Goal: Task Accomplishment & Management: Complete application form

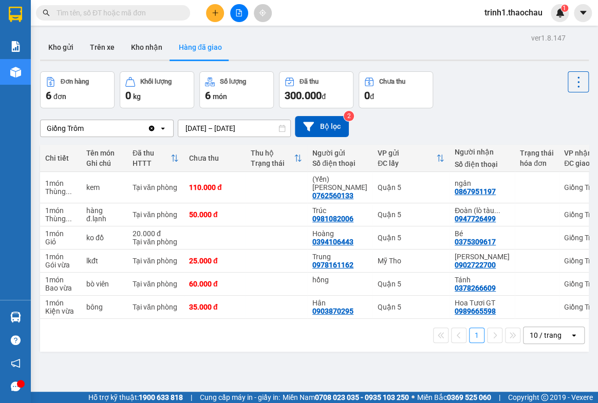
click at [50, 31] on div "ver 1.8.147 Kho gửi Trên xe Kho nhận Hàng đã giao Đơn hàng 6 đơn Khối lượng 0 k…" at bounding box center [314, 232] width 557 height 403
click at [60, 44] on button "Kho gửi" at bounding box center [61, 47] width 42 height 25
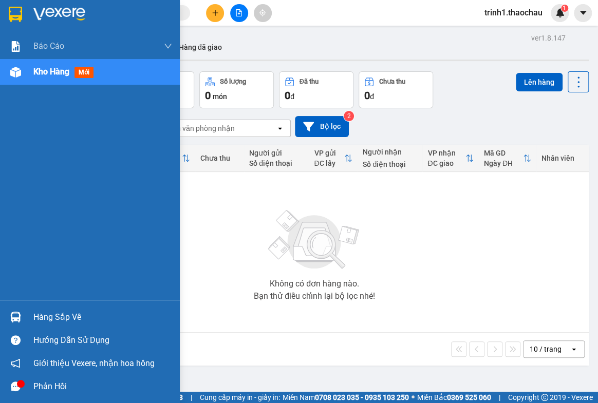
click at [58, 327] on div "Hàng sắp về" at bounding box center [90, 317] width 180 height 23
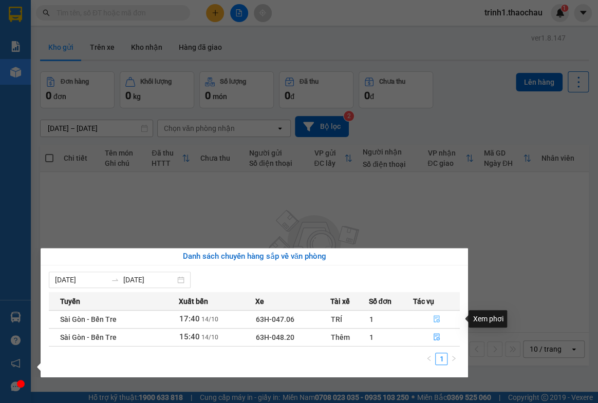
click at [438, 317] on icon "file-done" at bounding box center [437, 318] width 6 height 7
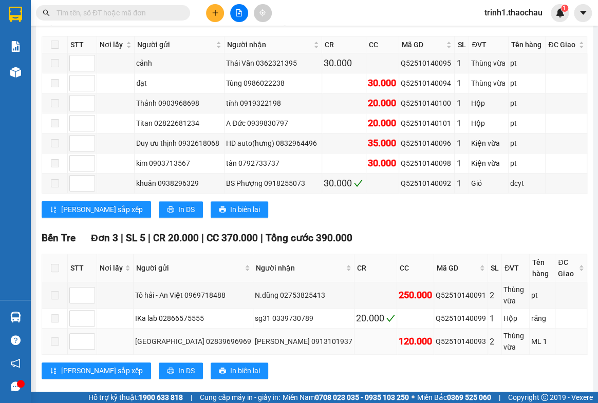
scroll to position [274, 0]
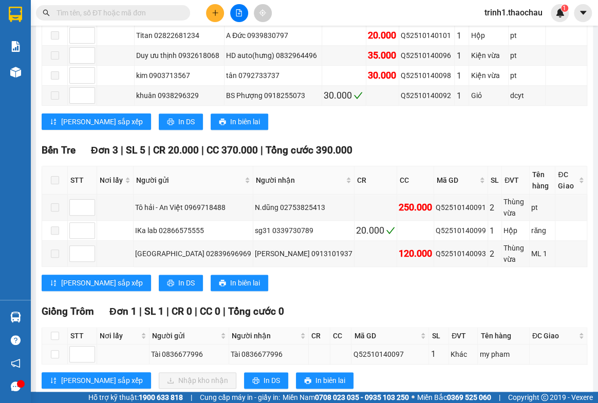
click at [51, 345] on td at bounding box center [55, 355] width 26 height 20
click at [57, 350] on input "checkbox" at bounding box center [55, 354] width 8 height 8
checkbox input "true"
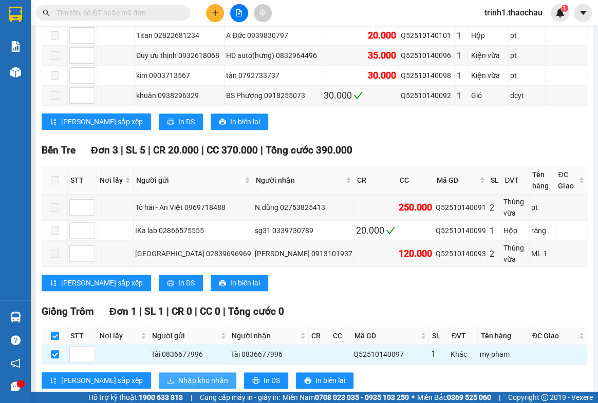
click at [178, 375] on span "Nhập kho nhận" at bounding box center [203, 380] width 50 height 11
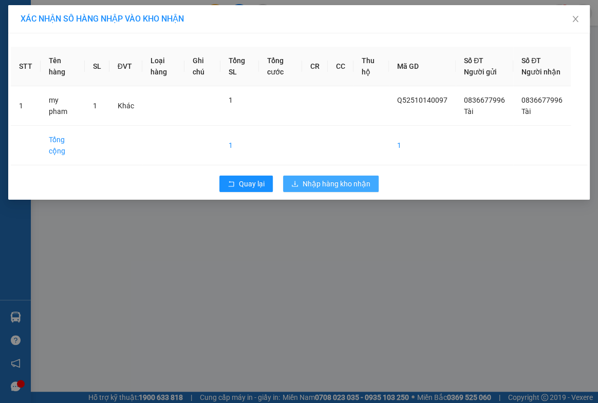
click at [329, 190] on span "Nhập hàng kho nhận" at bounding box center [337, 183] width 68 height 11
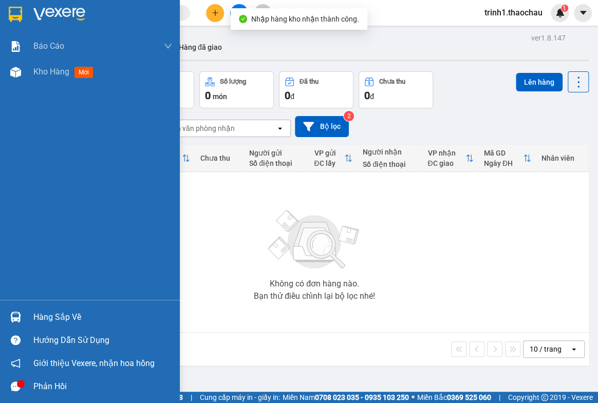
click at [38, 318] on div "Hàng sắp về" at bounding box center [102, 317] width 139 height 15
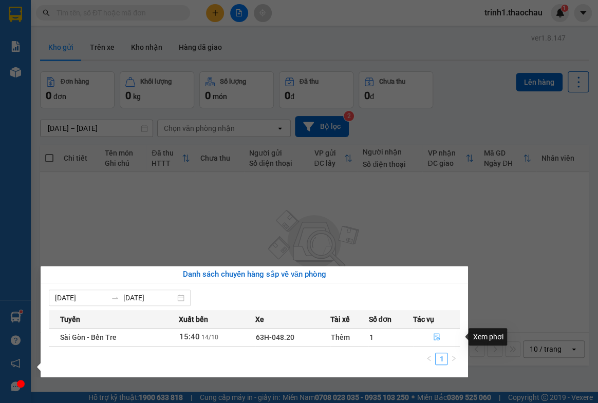
click at [437, 338] on icon "file-done" at bounding box center [436, 336] width 7 height 7
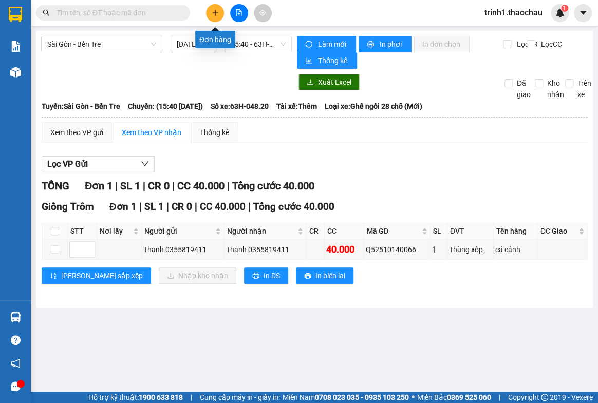
click at [214, 8] on button at bounding box center [215, 13] width 18 height 18
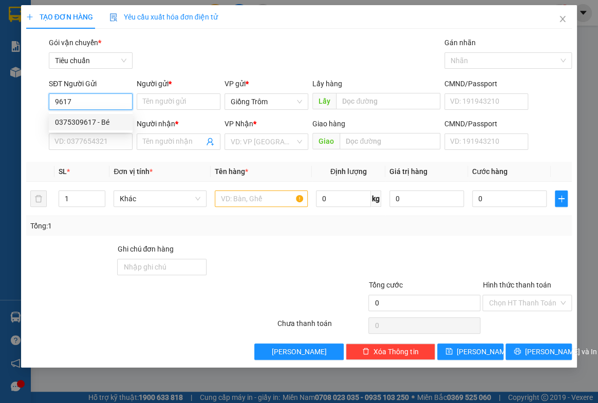
click at [93, 124] on div "0375309617 - Bé" at bounding box center [90, 122] width 71 height 11
type input "0375309617"
type input "Bé"
type input "0375309617"
click at [91, 152] on div "SĐT Người Nhận * VD: 0377654321" at bounding box center [91, 136] width 84 height 36
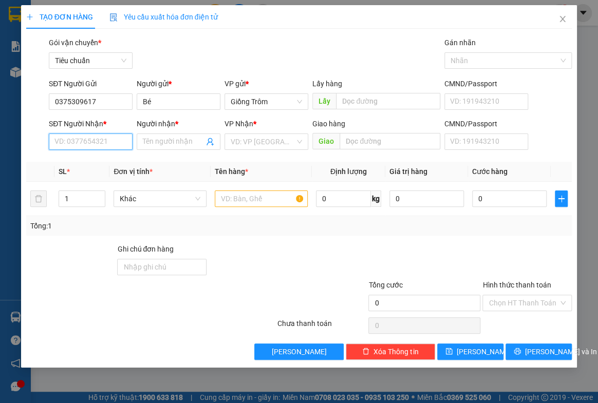
click at [95, 143] on input "SĐT Người Nhận *" at bounding box center [91, 142] width 84 height 16
click at [92, 164] on div "0394106443 - Hoàng" at bounding box center [90, 162] width 71 height 11
type input "0394106443"
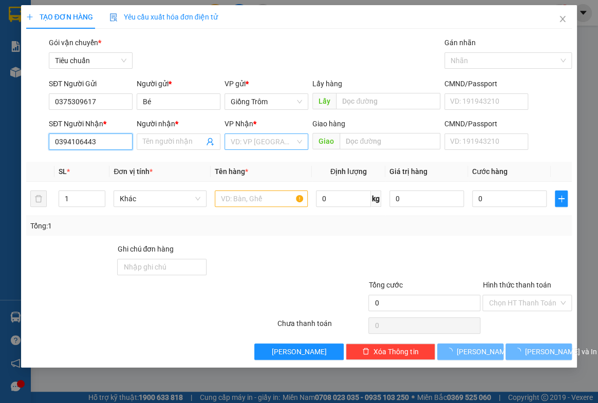
type input "Hoàng"
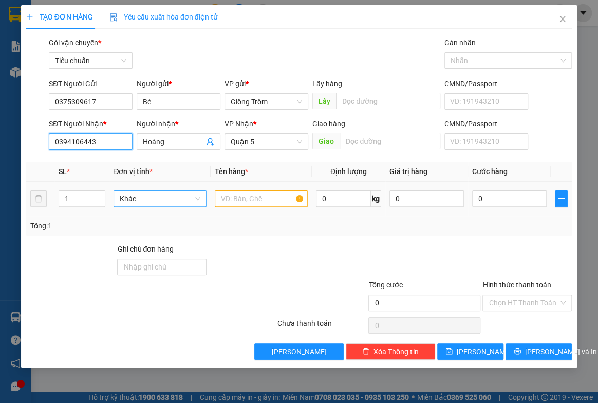
click at [149, 199] on span "Khác" at bounding box center [160, 198] width 81 height 15
type input "gio"
click at [140, 219] on div "Giỏ" at bounding box center [160, 218] width 81 height 11
click at [233, 199] on input "text" at bounding box center [261, 199] width 93 height 16
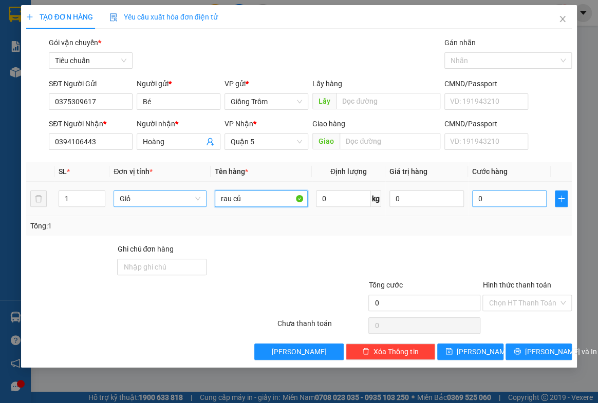
type input "rau củ"
click at [482, 204] on input "0" at bounding box center [509, 199] width 74 height 16
type input "5"
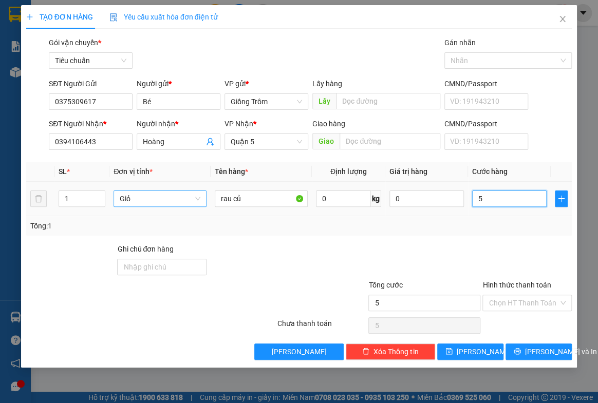
type input "50"
type input "50.000"
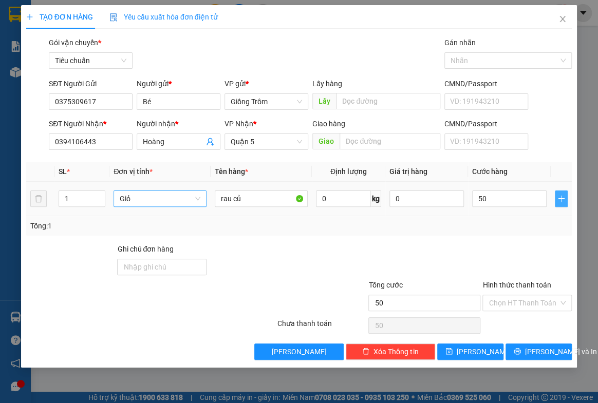
type input "50.000"
click at [482, 199] on icon "plus" at bounding box center [561, 199] width 8 height 8
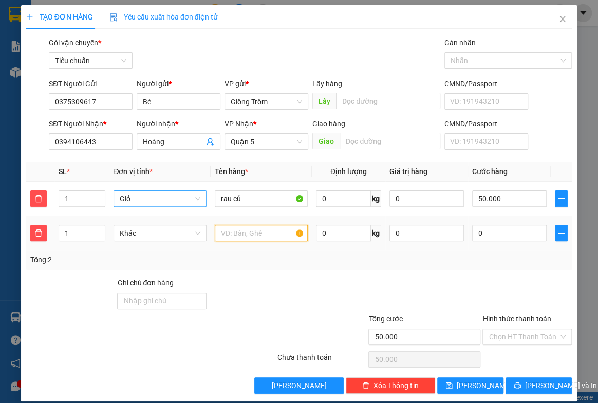
click at [267, 228] on input "text" at bounding box center [261, 233] width 93 height 16
type input "rổ đỏ rau củ"
click at [482, 238] on input "0" at bounding box center [509, 233] width 74 height 16
type input "50.004"
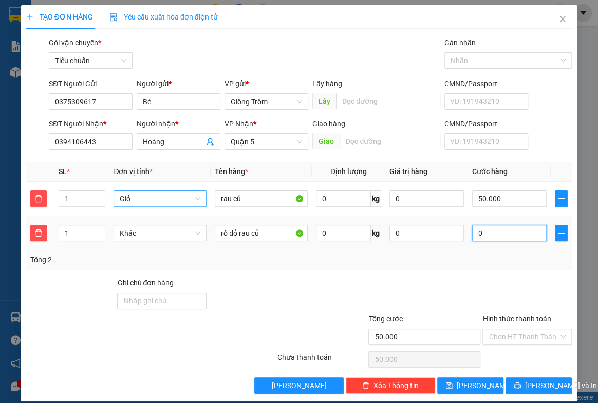
type input "4"
type input "50.040"
type input "40"
type input "90.000"
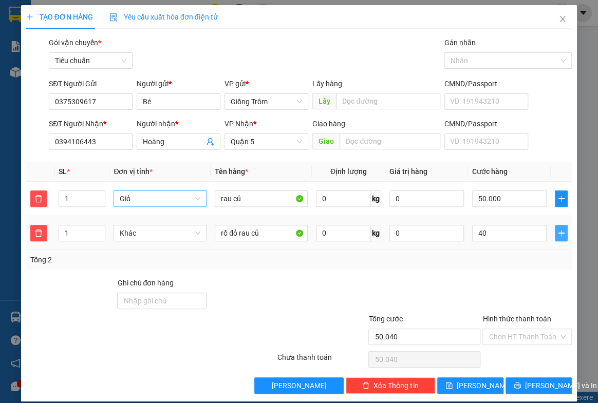
type input "90.000"
type input "40.000"
click at [482, 235] on icon "plus" at bounding box center [561, 233] width 8 height 8
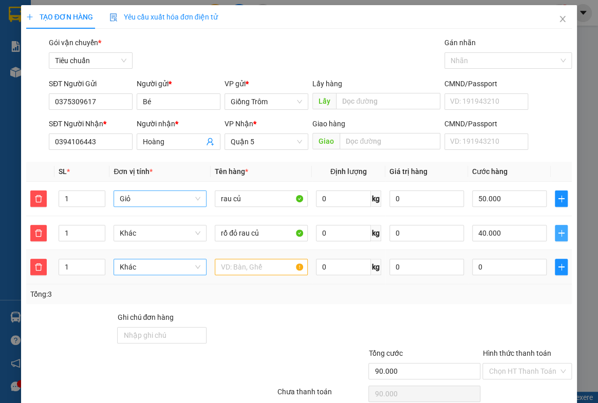
click at [134, 265] on span "Khác" at bounding box center [160, 266] width 81 height 15
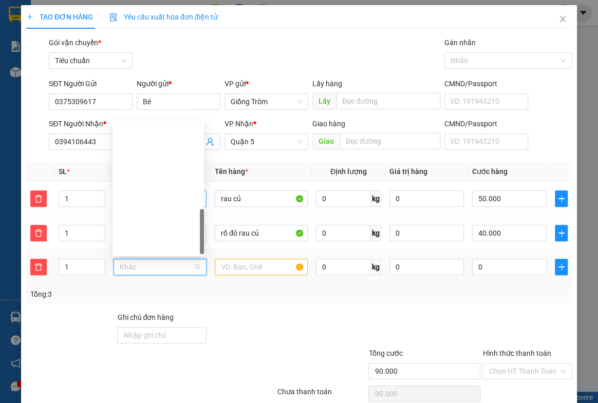
scroll to position [320, 0]
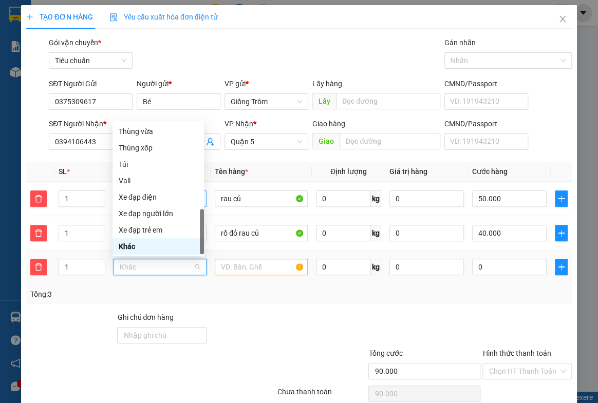
type input "b"
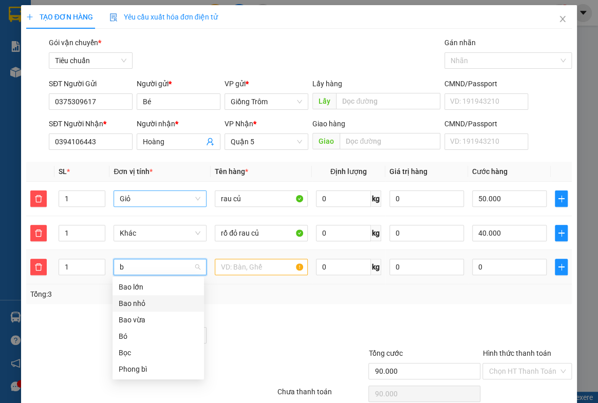
click at [140, 304] on div "Bao nhỏ" at bounding box center [158, 303] width 79 height 11
click at [238, 268] on input "text" at bounding box center [261, 267] width 93 height 16
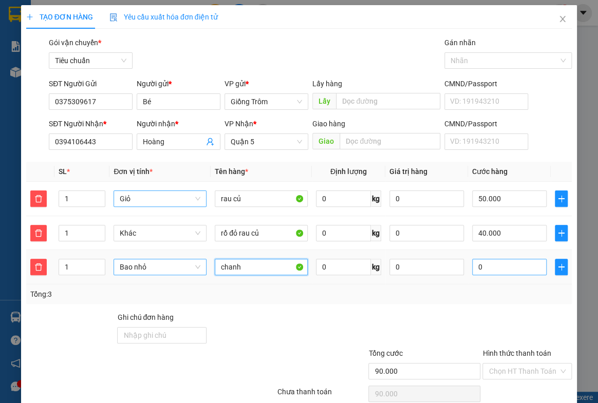
type input "chanh"
click at [482, 270] on input "0" at bounding box center [509, 267] width 74 height 16
type input "90.002"
type input "2"
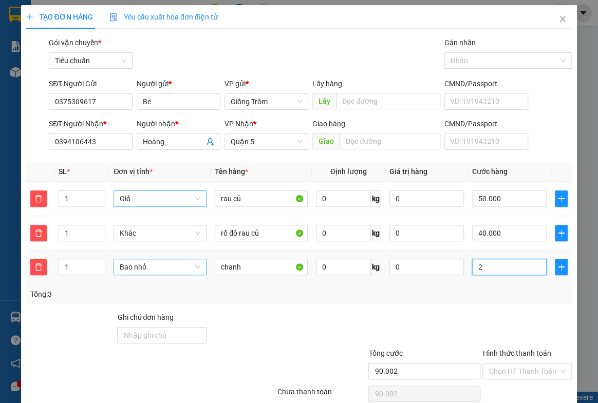
type input "90.020"
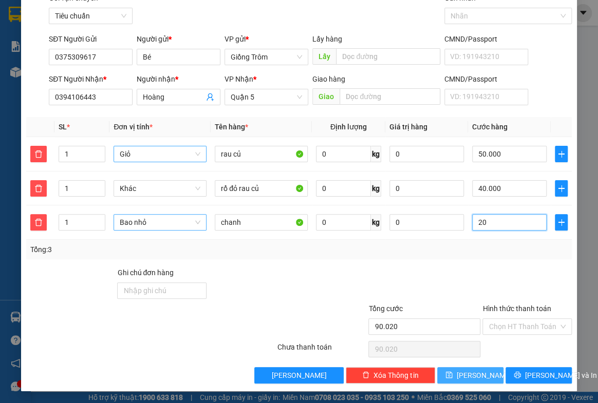
type input "20"
type input "110.000"
type input "20.000"
click at [469, 373] on span "[PERSON_NAME]" at bounding box center [484, 375] width 55 height 11
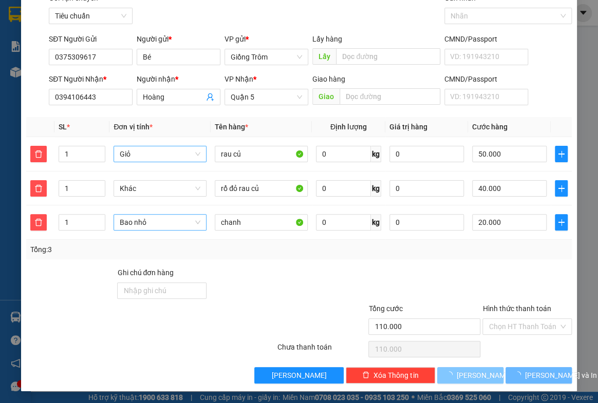
type input "0"
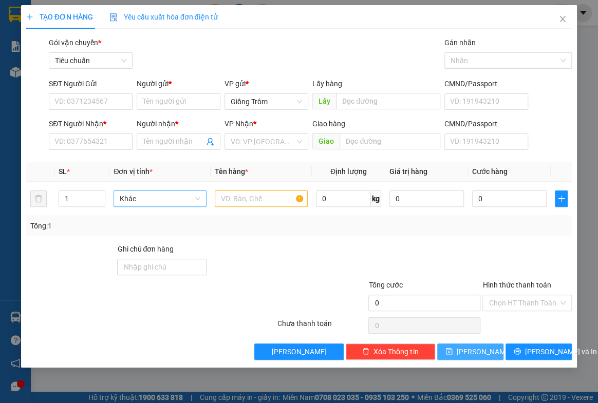
scroll to position [0, 0]
click at [482, 17] on icon "close" at bounding box center [562, 19] width 8 height 8
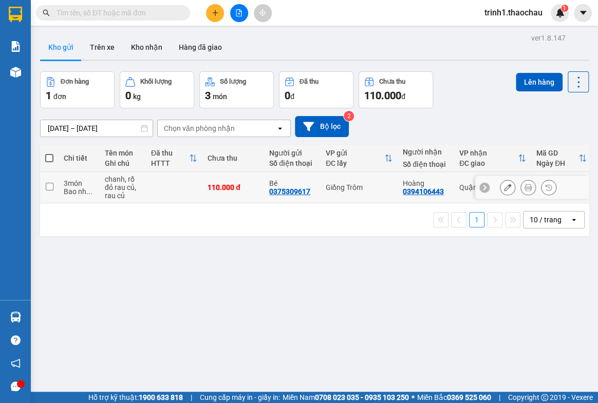
click at [100, 190] on td "chanh, rổ đỏ rau củ, rau củ" at bounding box center [123, 187] width 46 height 31
checkbox input "true"
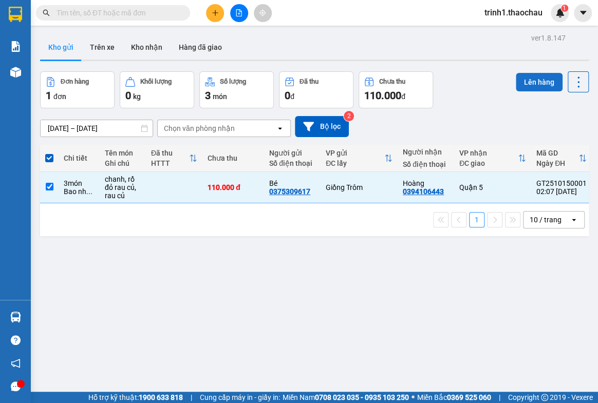
click at [482, 80] on button "Lên hàng" at bounding box center [539, 82] width 47 height 18
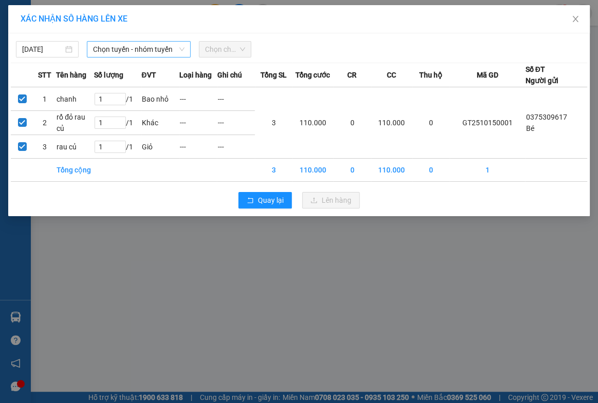
click at [119, 50] on span "Chọn tuyến - nhóm tuyến" at bounding box center [138, 49] width 91 height 15
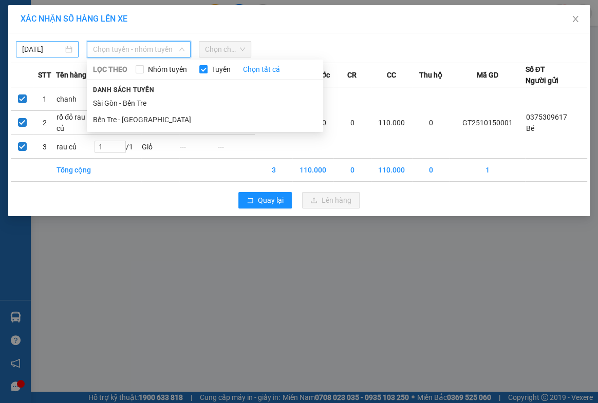
click at [67, 49] on div "[DATE]" at bounding box center [47, 49] width 50 height 11
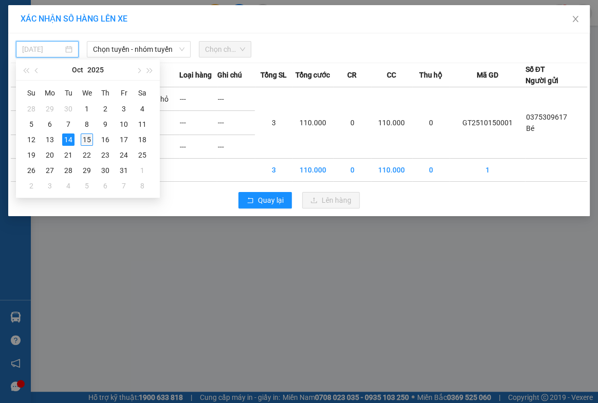
click at [87, 139] on div "15" at bounding box center [87, 140] width 12 height 12
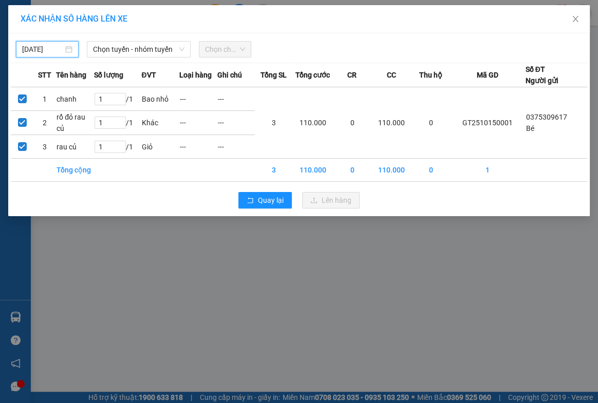
type input "[DATE]"
click at [118, 54] on span "Chọn tuyến - nhóm tuyến" at bounding box center [138, 49] width 91 height 15
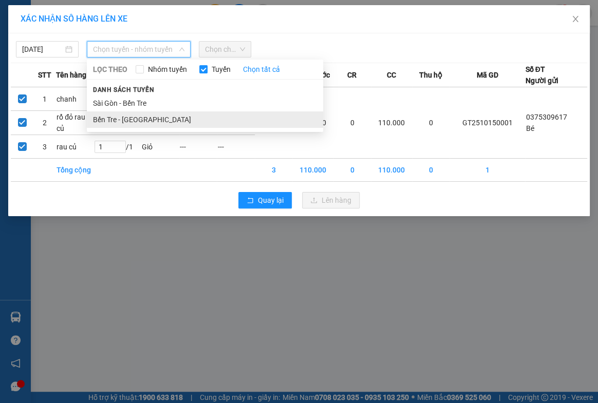
click at [110, 116] on li "Bến Tre - [GEOGRAPHIC_DATA]" at bounding box center [205, 119] width 236 height 16
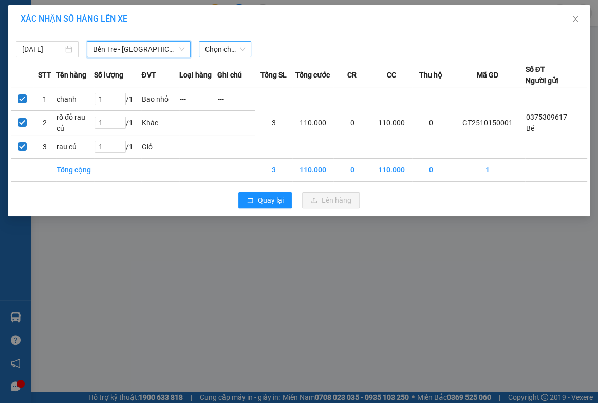
click at [217, 49] on span "Chọn chuyến" at bounding box center [225, 49] width 41 height 15
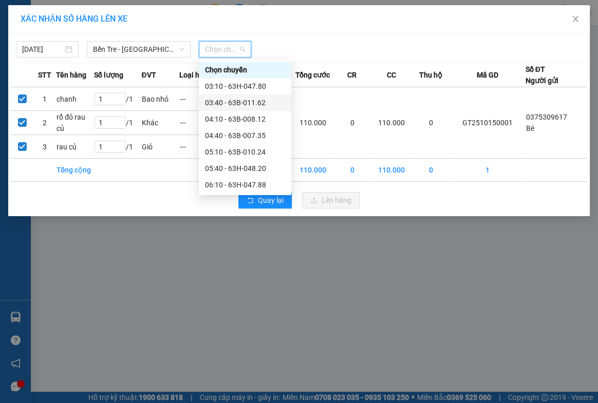
click at [234, 103] on div "03:40 - 63B-011.62" at bounding box center [245, 102] width 80 height 11
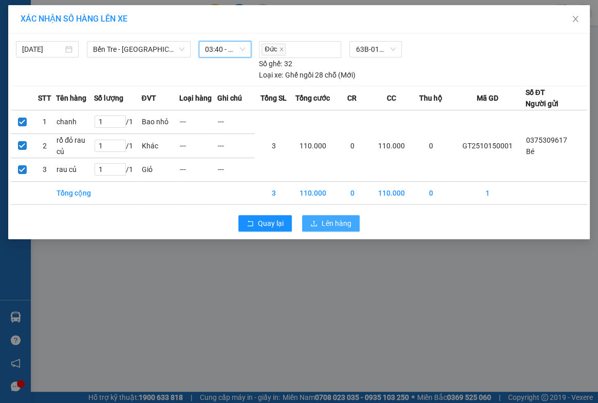
click at [330, 223] on span "Lên hàng" at bounding box center [337, 223] width 30 height 11
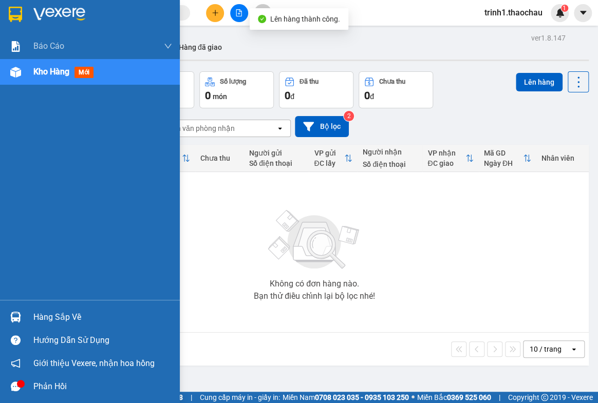
click at [54, 315] on div "Hàng sắp về" at bounding box center [102, 317] width 139 height 15
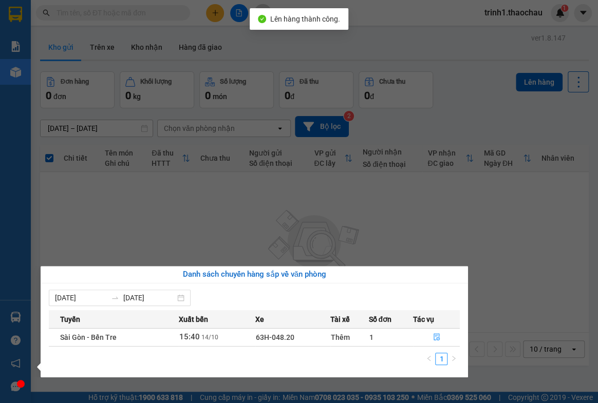
click at [454, 232] on section "Kết quả tìm kiếm ( 0 ) Bộ lọc No Data trinh1.thaochau 1 Báo cáo Báo cáo dòng ti…" at bounding box center [299, 201] width 598 height 403
